Goal: Use online tool/utility: Utilize a website feature to perform a specific function

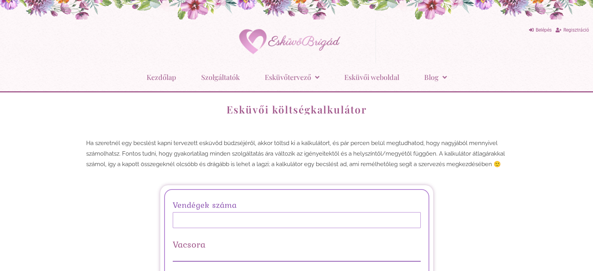
scroll to position [117, 0]
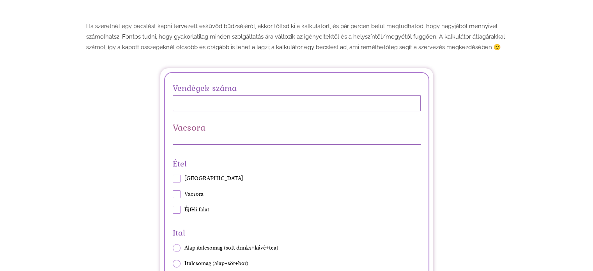
click at [235, 101] on input "Vendégek száma" at bounding box center [297, 103] width 248 height 16
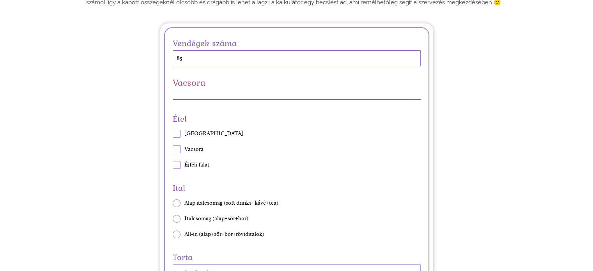
scroll to position [195, 0]
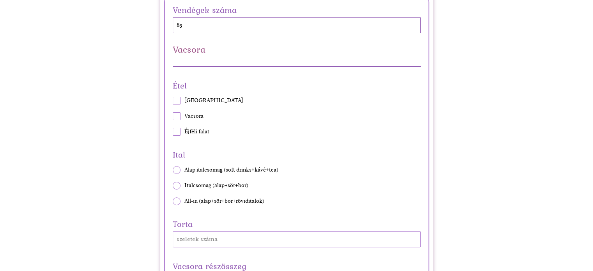
type input "85"
click at [176, 116] on span at bounding box center [177, 116] width 8 height 8
click at [173, 116] on input "Vacsora" at bounding box center [172, 116] width 0 height 0
checkbox input "true"
click at [178, 101] on span at bounding box center [177, 101] width 8 height 8
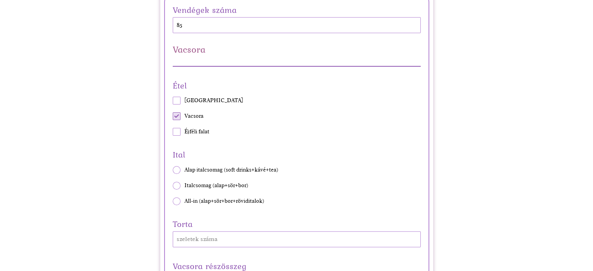
click at [173, 101] on input "[GEOGRAPHIC_DATA]" at bounding box center [172, 101] width 0 height 0
checkbox input "true"
click at [176, 130] on span at bounding box center [177, 132] width 8 height 8
click at [173, 132] on input "Éjféli falat" at bounding box center [172, 132] width 0 height 0
checkbox input "true"
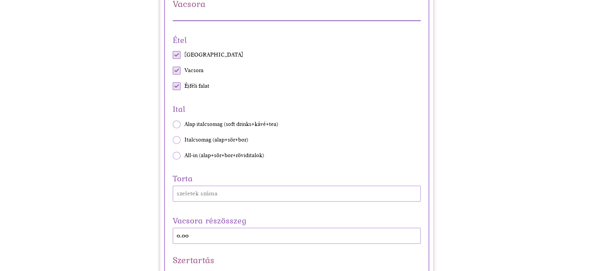
scroll to position [273, 0]
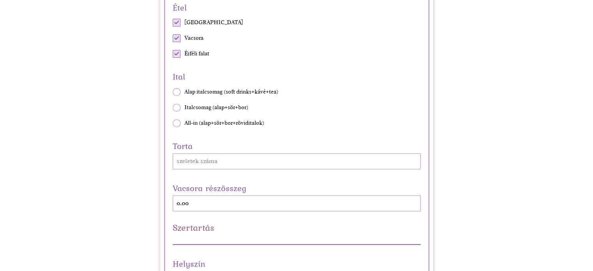
click at [174, 120] on span at bounding box center [177, 123] width 8 height 8
click at [173, 123] on input "All-in (alap+sör+bor+röviditalok)" at bounding box center [172, 123] width 0 height 0
radio input "true"
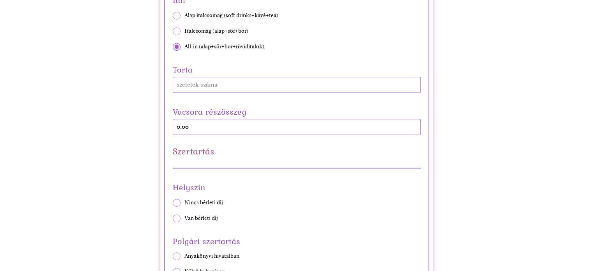
scroll to position [351, 0]
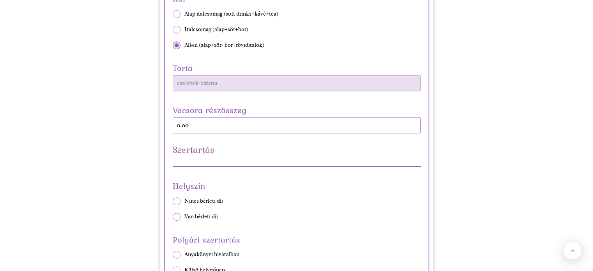
click at [184, 88] on input "Torta" at bounding box center [297, 83] width 248 height 16
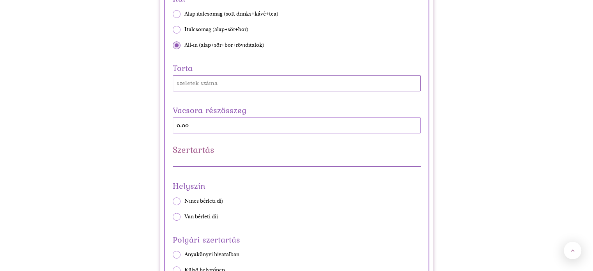
scroll to position [273, 0]
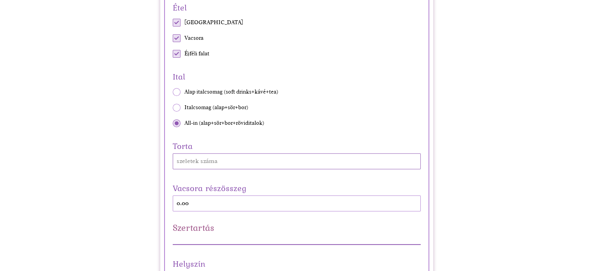
click at [178, 24] on span at bounding box center [177, 23] width 8 height 8
click at [173, 23] on input "Vendégváró" at bounding box center [172, 23] width 0 height 0
checkbox input "false"
click at [178, 32] on div "Étel Vendégváró Vacsora Éjféli falat" at bounding box center [297, 28] width 248 height 57
click at [177, 52] on span at bounding box center [177, 54] width 8 height 8
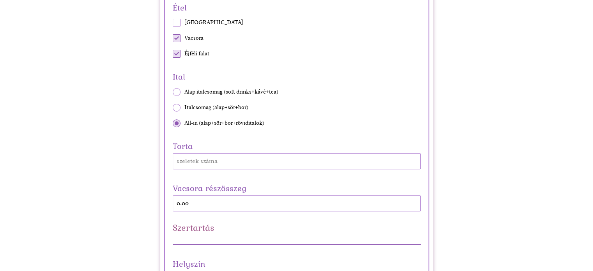
click at [173, 54] on input "Éjféli falat" at bounding box center [172, 54] width 0 height 0
click at [177, 52] on span at bounding box center [177, 54] width 8 height 8
click at [173, 54] on input "Éjféli falat" at bounding box center [172, 54] width 0 height 0
checkbox input "true"
click at [175, 22] on span at bounding box center [177, 23] width 8 height 8
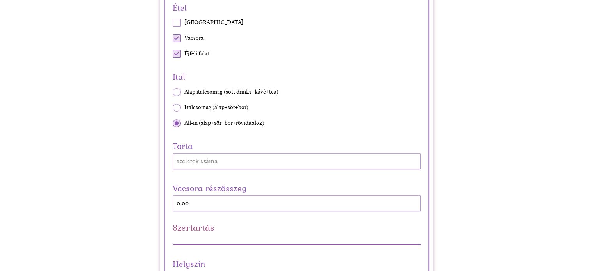
click at [173, 23] on input "Vendégváró" at bounding box center [172, 23] width 0 height 0
checkbox input "true"
click at [175, 108] on span at bounding box center [177, 108] width 8 height 8
click at [173, 108] on input "Italcsomag (alap+sör+bor)" at bounding box center [172, 107] width 0 height 0
radio input "true"
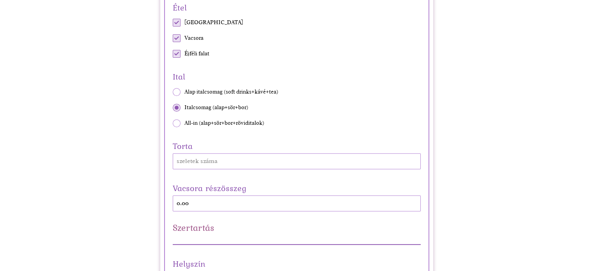
click at [176, 98] on div "Ital Alap italcsomag (soft drinks+kávé+tea) Italcsomag (alap+sör+bor) All-in (a…" at bounding box center [297, 97] width 248 height 57
click at [176, 97] on div "Ital Alap italcsomag (soft drinks+kávé+tea) Italcsomag (alap+sör+bor) All-in (a…" at bounding box center [297, 97] width 248 height 57
click at [176, 96] on div "Ital Alap italcsomag (soft drinks+kávé+tea) Italcsomag (alap+sör+bor) All-in (a…" at bounding box center [297, 97] width 248 height 57
click at [176, 93] on span at bounding box center [177, 92] width 8 height 8
click at [173, 92] on input "Alap italcsomag (soft drinks+kávé+tea)" at bounding box center [172, 92] width 0 height 0
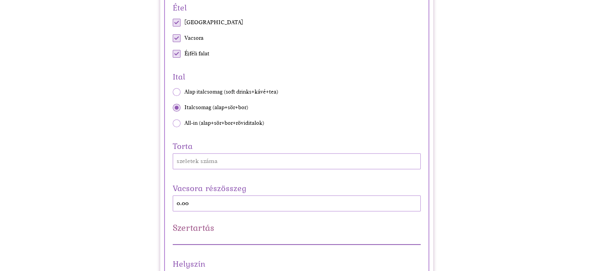
radio input "true"
click at [176, 106] on span at bounding box center [177, 108] width 8 height 8
click at [173, 107] on input "Italcsomag (alap+sör+bor)" at bounding box center [172, 107] width 0 height 0
radio input "true"
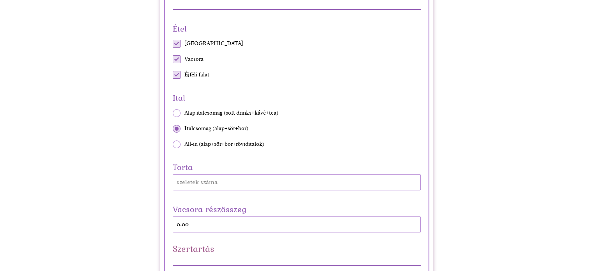
scroll to position [234, 0]
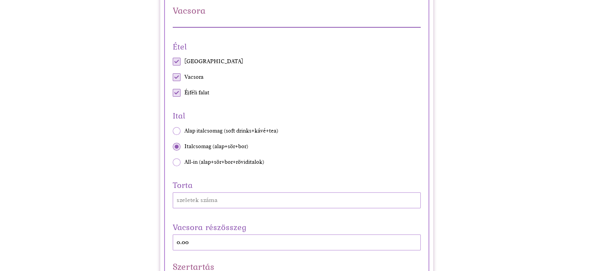
click at [177, 61] on span at bounding box center [177, 62] width 8 height 8
click at [173, 62] on input "Vendégváró" at bounding box center [172, 62] width 0 height 0
checkbox input "false"
click at [178, 78] on span at bounding box center [177, 77] width 8 height 8
click at [173, 78] on input "Vacsora" at bounding box center [172, 77] width 0 height 0
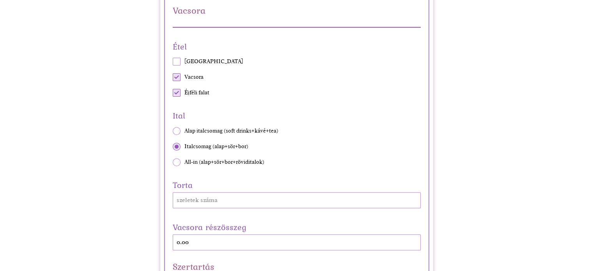
checkbox input "false"
click at [178, 90] on span at bounding box center [177, 93] width 8 height 8
click at [173, 93] on input "Éjféli falat" at bounding box center [172, 93] width 0 height 0
checkbox input "false"
click at [174, 77] on span at bounding box center [177, 77] width 8 height 8
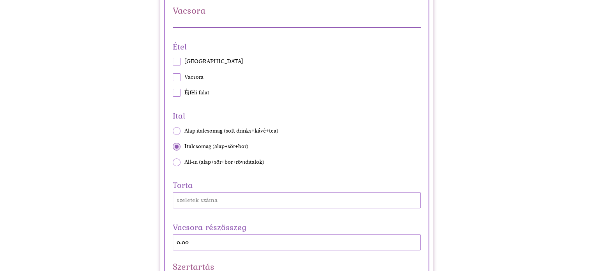
click at [173, 77] on input "Vacsora" at bounding box center [172, 77] width 0 height 0
checkbox input "true"
click at [178, 62] on span at bounding box center [177, 62] width 8 height 8
click at [173, 62] on input "Vendégváró" at bounding box center [172, 62] width 0 height 0
checkbox input "true"
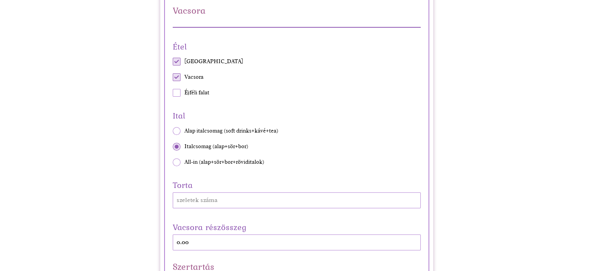
click at [181, 92] on div "Étel Vendégváró Vacsora Éjféli falat" at bounding box center [297, 67] width 248 height 57
click at [178, 92] on span at bounding box center [177, 93] width 8 height 8
click at [173, 93] on input "Éjféli falat" at bounding box center [172, 93] width 0 height 0
checkbox input "true"
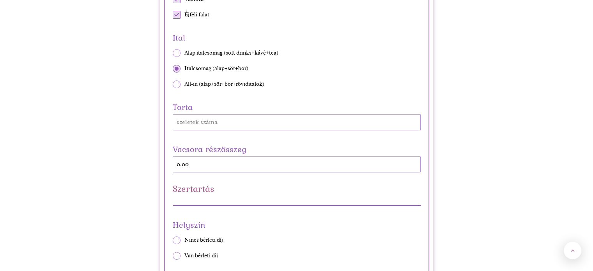
click at [177, 87] on span at bounding box center [177, 84] width 8 height 8
click at [173, 84] on input "All-in (alap+sör+bor+röviditalok)" at bounding box center [172, 84] width 0 height 0
radio input "true"
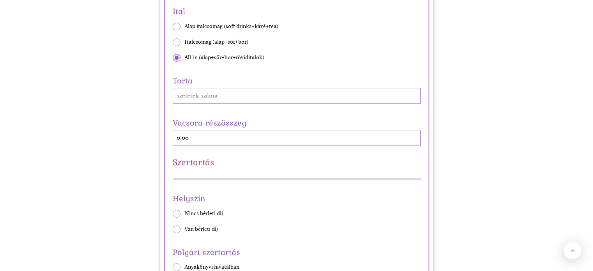
scroll to position [351, 0]
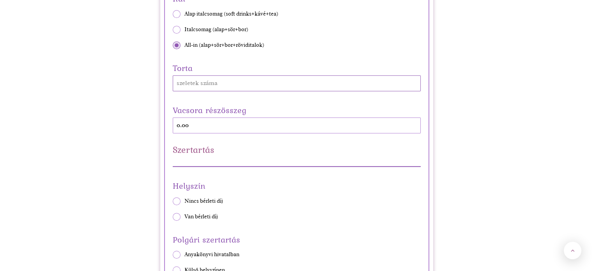
click at [181, 87] on input "Torta" at bounding box center [297, 83] width 248 height 16
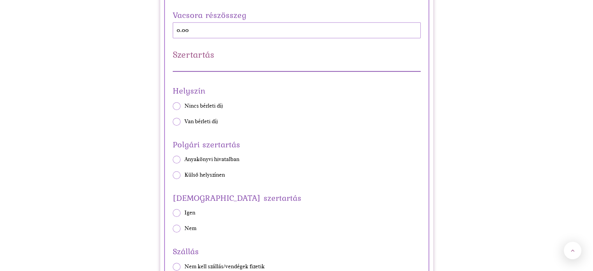
scroll to position [468, 0]
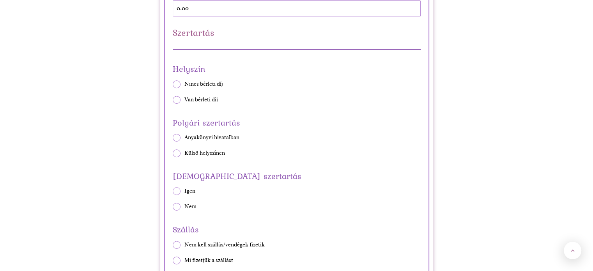
type input "100"
click at [177, 99] on span at bounding box center [177, 100] width 8 height 8
click at [173, 99] on input "Van bérleti díj" at bounding box center [172, 99] width 0 height 0
radio input "true"
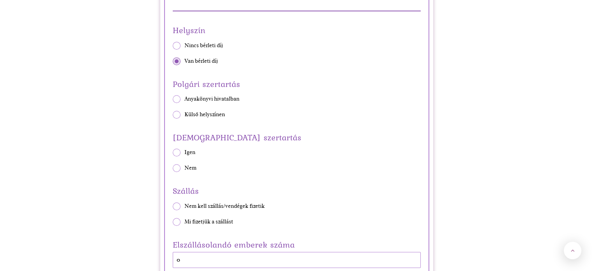
scroll to position [507, 0]
click at [174, 115] on span at bounding box center [177, 114] width 8 height 8
click at [173, 114] on input "Külső helyszínen" at bounding box center [172, 114] width 0 height 0
radio input "true"
click at [175, 152] on span at bounding box center [177, 152] width 8 height 8
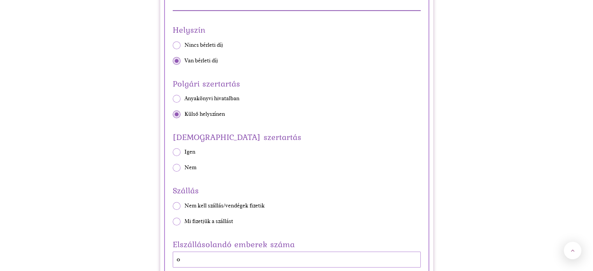
click at [173, 152] on input "Igen" at bounding box center [172, 152] width 0 height 0
radio input "true"
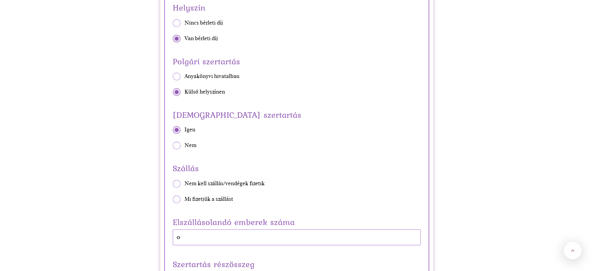
scroll to position [585, 0]
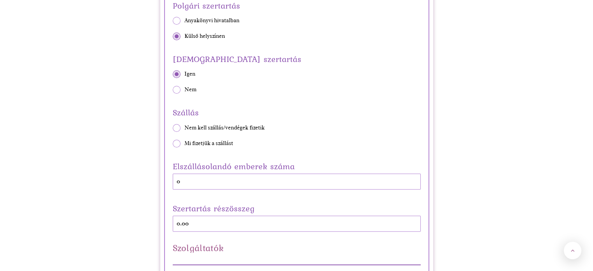
click at [176, 142] on span at bounding box center [177, 144] width 8 height 8
click at [173, 143] on input "Mi fizetjük a szállást" at bounding box center [172, 143] width 0 height 0
radio input "true"
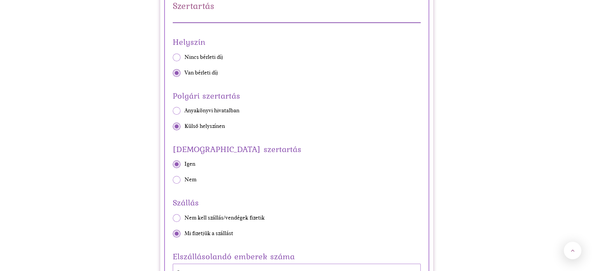
scroll to position [624, 0]
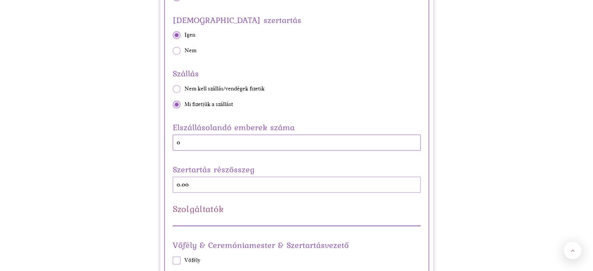
click at [187, 140] on input "0" at bounding box center [297, 143] width 248 height 16
type input "0"
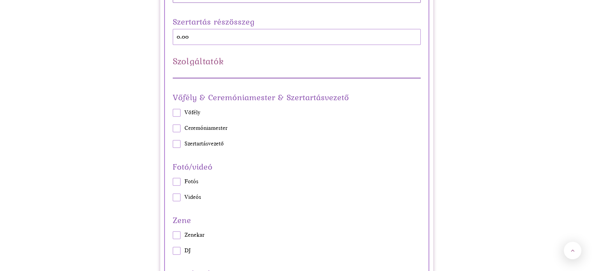
scroll to position [819, 0]
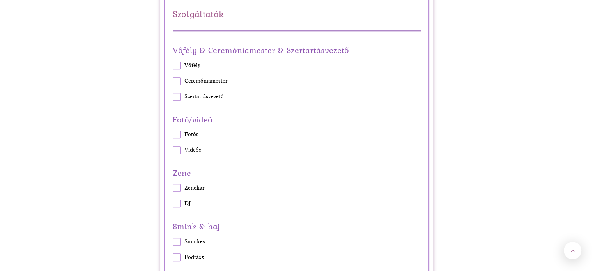
type input "26"
click at [177, 63] on span at bounding box center [177, 66] width 8 height 8
click at [173, 65] on input "Vőfély" at bounding box center [172, 65] width 0 height 0
checkbox input "true"
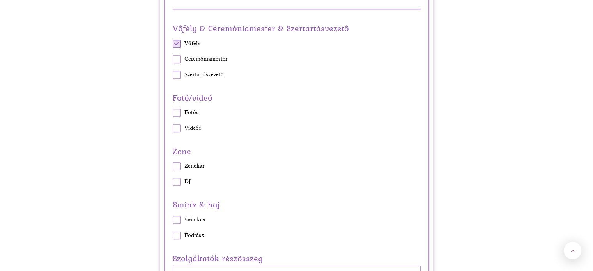
scroll to position [858, 0]
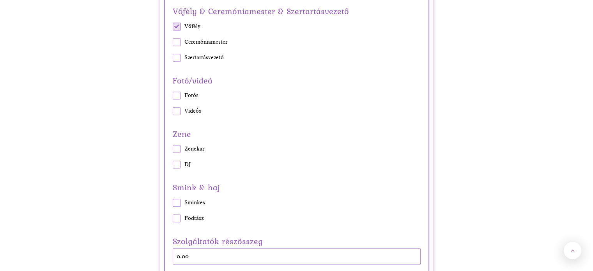
click at [172, 91] on div "Fotó/videó Fotós Videós" at bounding box center [297, 94] width 260 height 42
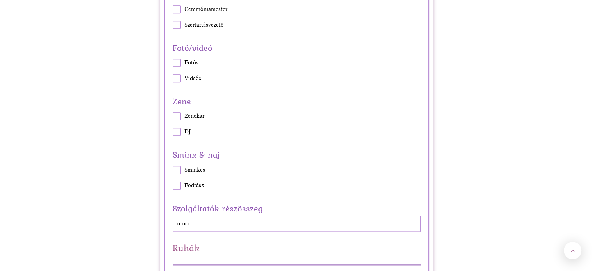
scroll to position [936, 0]
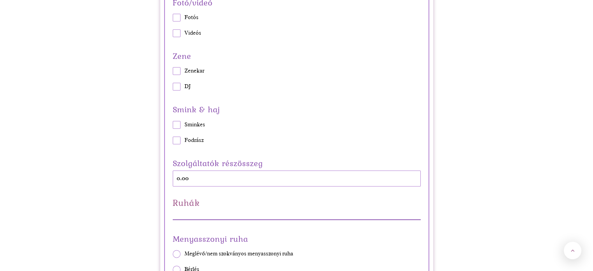
click at [178, 68] on span at bounding box center [177, 71] width 8 height 8
click at [173, 71] on input "Zenekar" at bounding box center [172, 71] width 0 height 0
checkbox input "true"
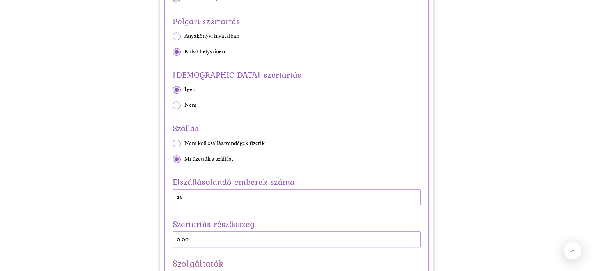
scroll to position [0, 0]
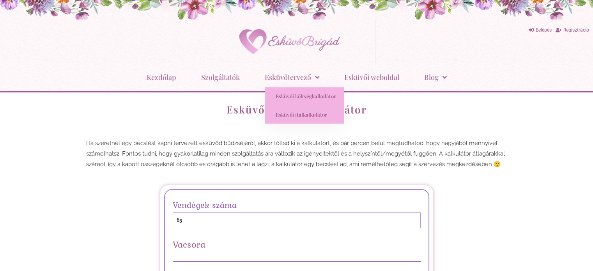
click at [295, 114] on link "Esküvői italkalkulátor" at bounding box center [304, 115] width 79 height 18
